Goal: Task Accomplishment & Management: Manage account settings

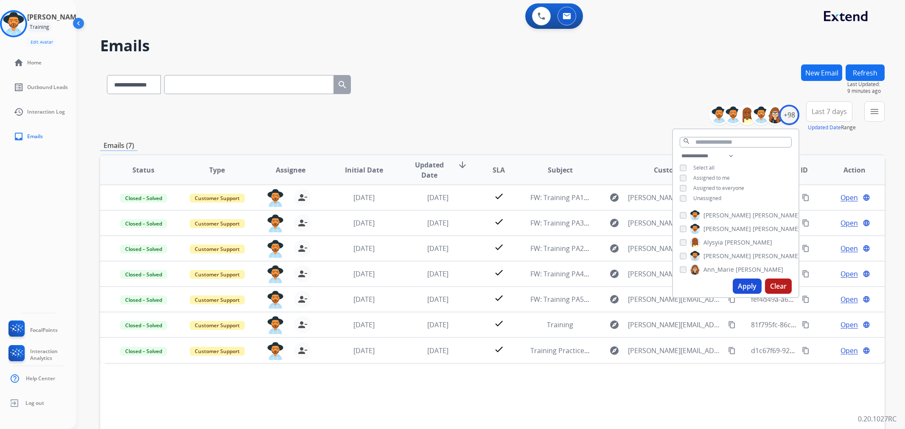
select select "**********"
click at [25, 21] on img at bounding box center [14, 24] width 24 height 24
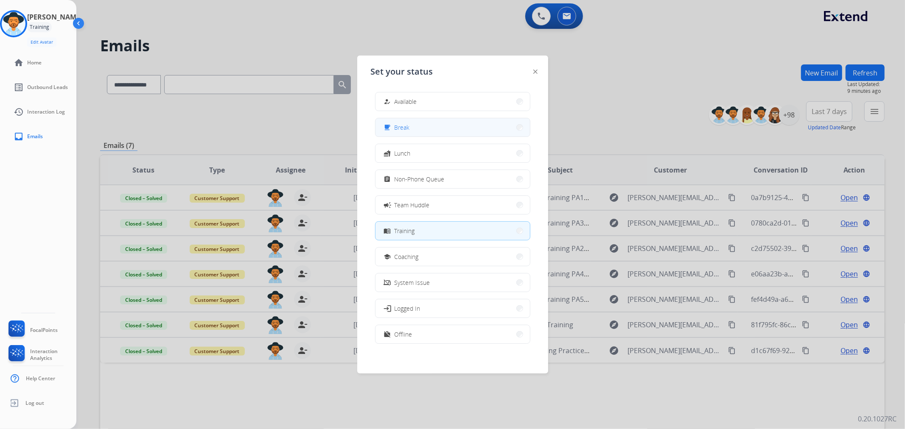
click at [447, 128] on button "free_breakfast Break" at bounding box center [452, 127] width 154 height 18
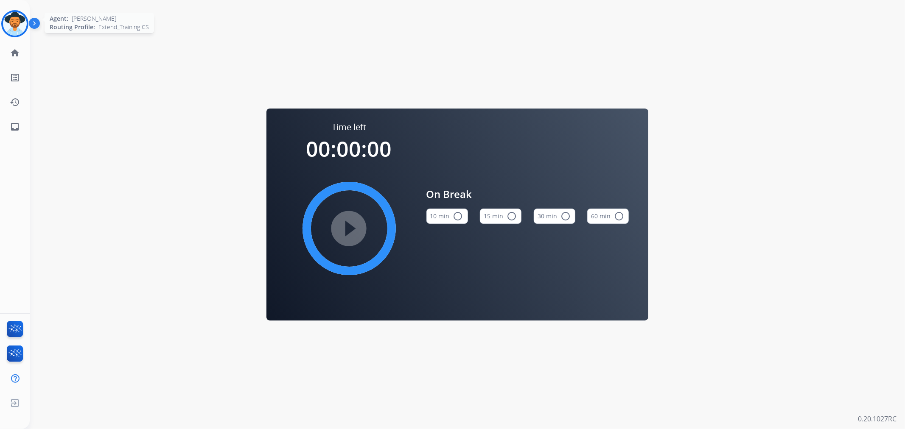
click at [13, 28] on img at bounding box center [15, 24] width 24 height 24
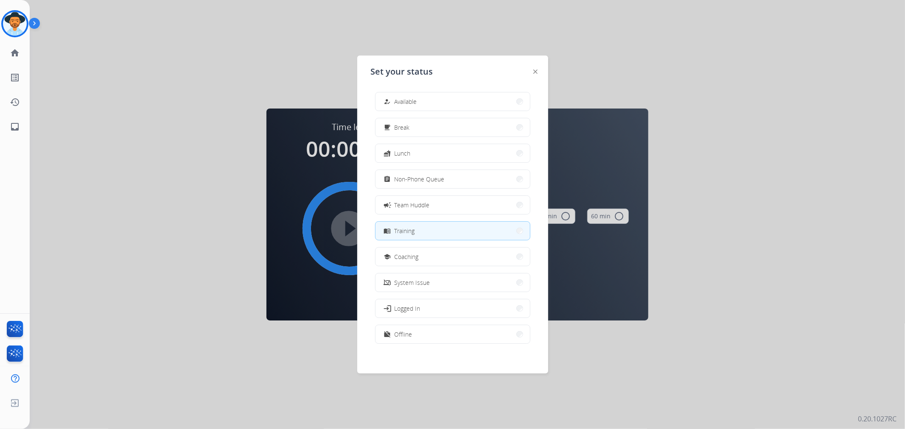
click at [412, 228] on span "Training" at bounding box center [405, 231] width 20 height 9
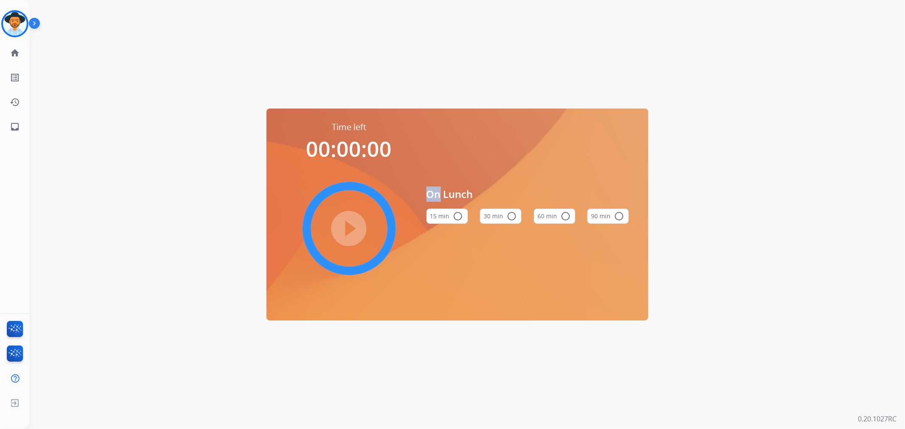
click at [412, 228] on div "play_circle_filled" at bounding box center [349, 228] width 127 height 127
click at [19, 24] on img at bounding box center [15, 24] width 24 height 24
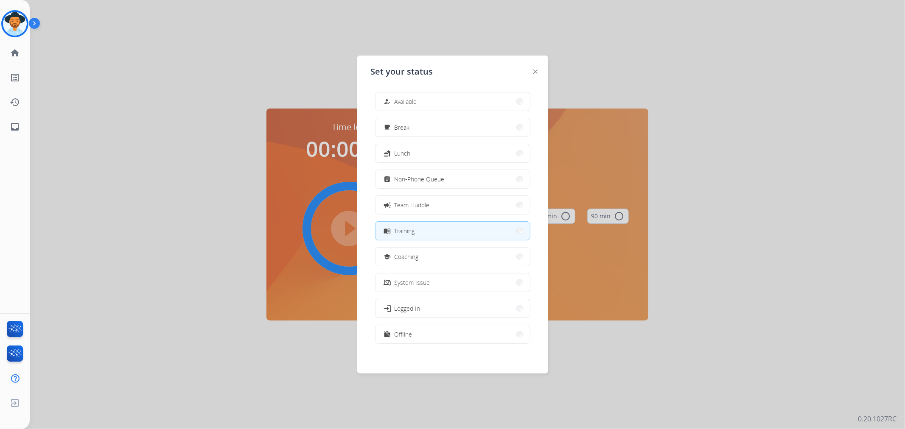
click at [406, 230] on span "Training" at bounding box center [405, 231] width 20 height 9
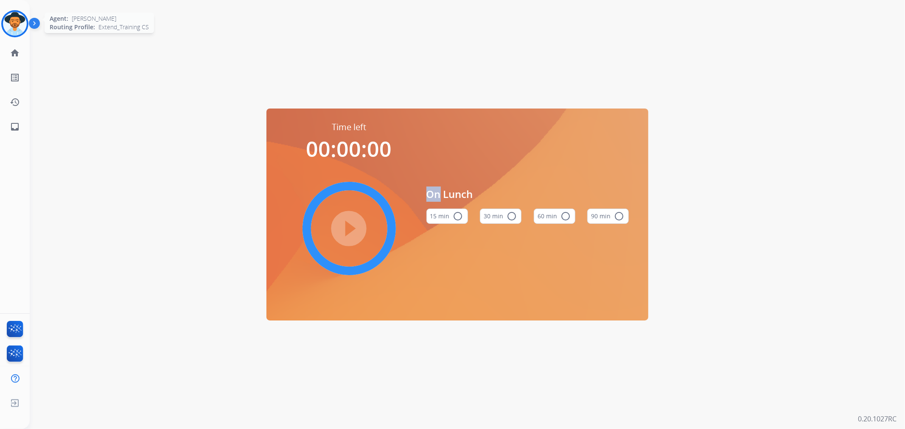
click at [17, 26] on img at bounding box center [15, 24] width 24 height 24
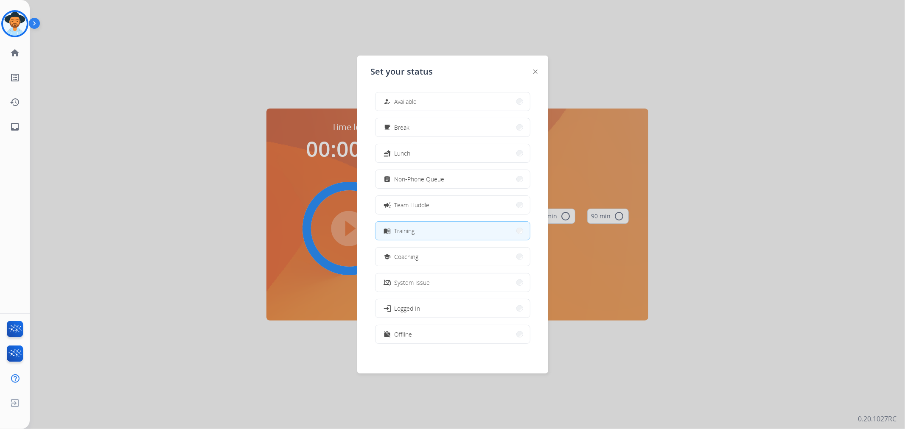
drag, startPoint x: 410, startPoint y: 234, endPoint x: 411, endPoint y: 227, distance: 6.8
click at [411, 227] on span "Training" at bounding box center [405, 231] width 20 height 9
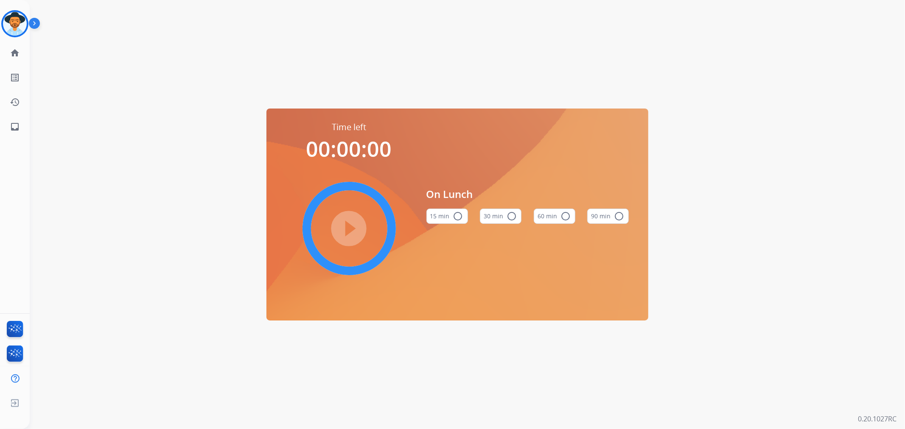
click at [411, 227] on div "play_circle_filled" at bounding box center [349, 228] width 127 height 127
click at [16, 28] on img at bounding box center [15, 24] width 24 height 24
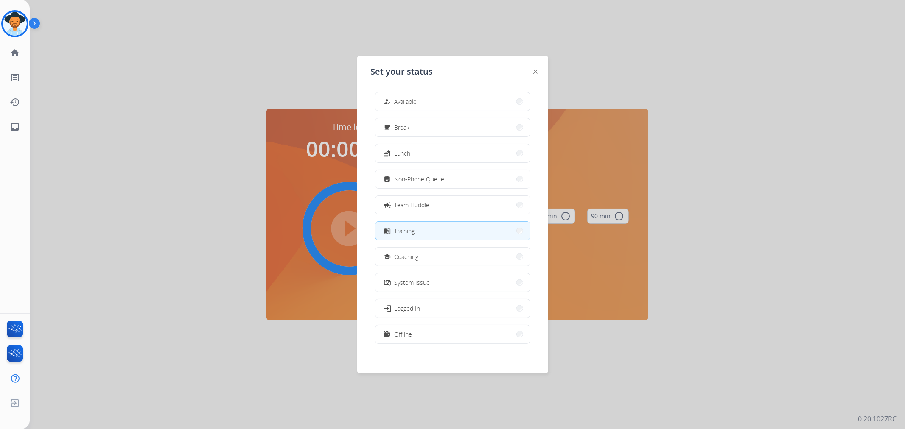
click at [248, 82] on div at bounding box center [452, 214] width 905 height 429
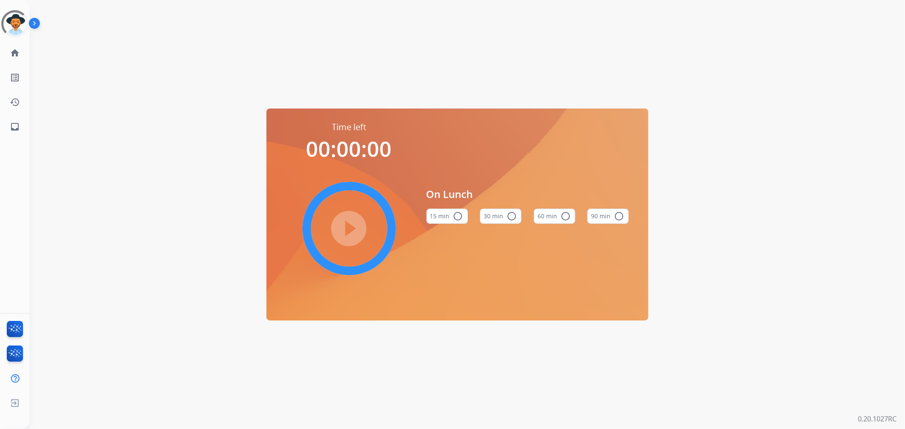
click at [32, 25] on img at bounding box center [36, 25] width 14 height 16
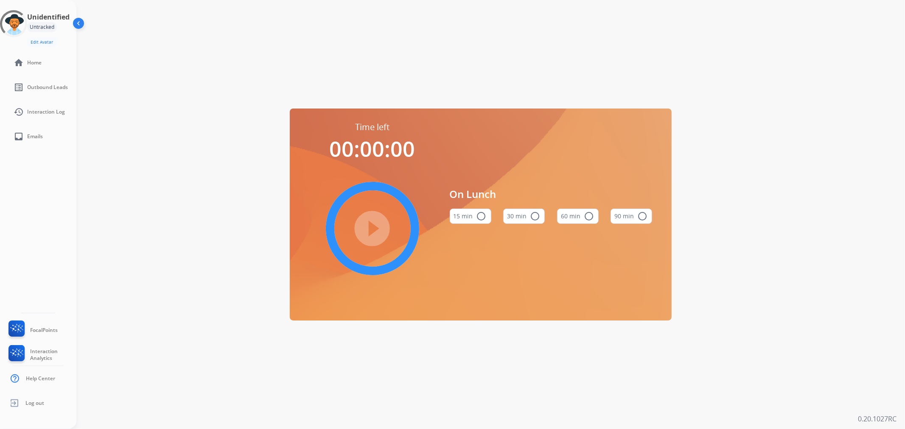
click at [213, 13] on div "Time left 00:00:00 play_circle_filled On Lunch 15 min radio_button_unchecked 30…" at bounding box center [480, 214] width 808 height 429
click at [34, 21] on h3 "Unidentified" at bounding box center [48, 17] width 42 height 10
click at [16, 24] on div at bounding box center [13, 24] width 32 height 32
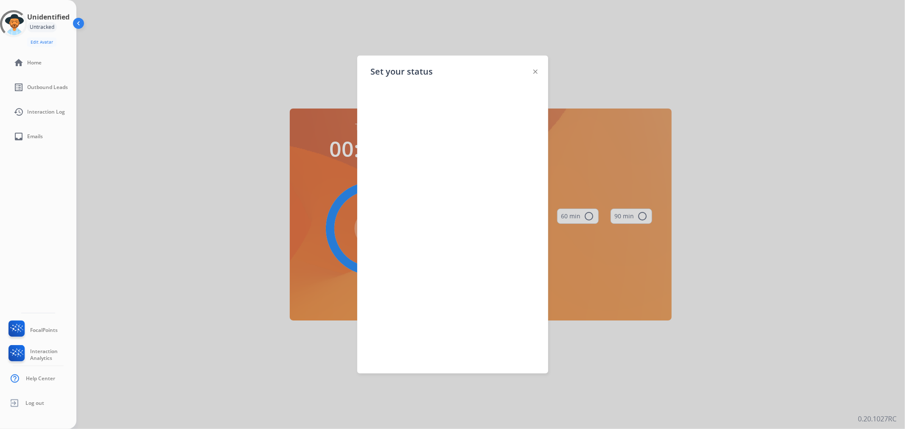
click at [160, 71] on div at bounding box center [452, 214] width 905 height 429
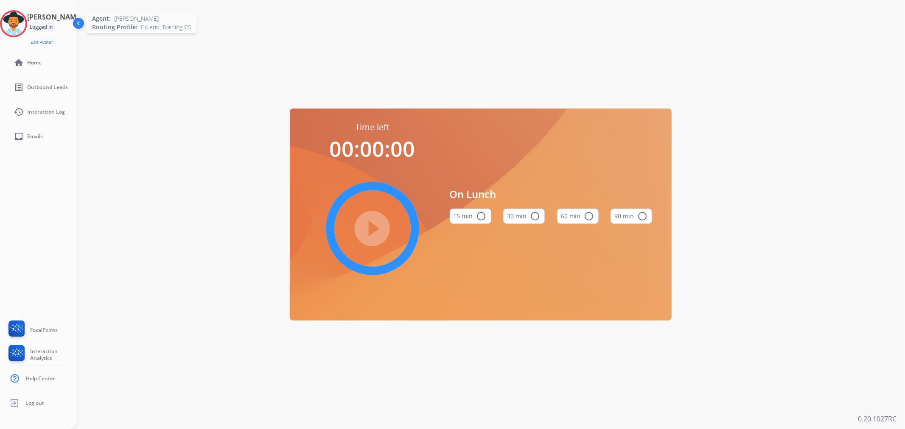
click at [25, 28] on img at bounding box center [14, 24] width 24 height 24
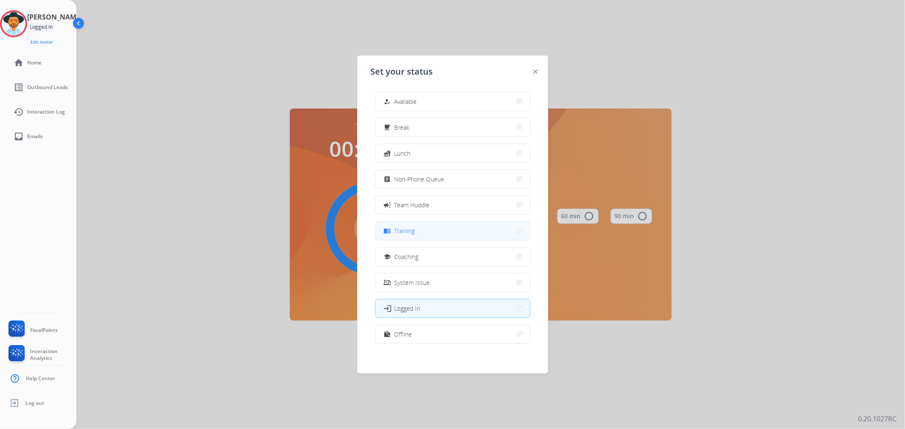
click at [416, 232] on button "menu_book Training" at bounding box center [452, 231] width 154 height 18
